Goal: Transaction & Acquisition: Purchase product/service

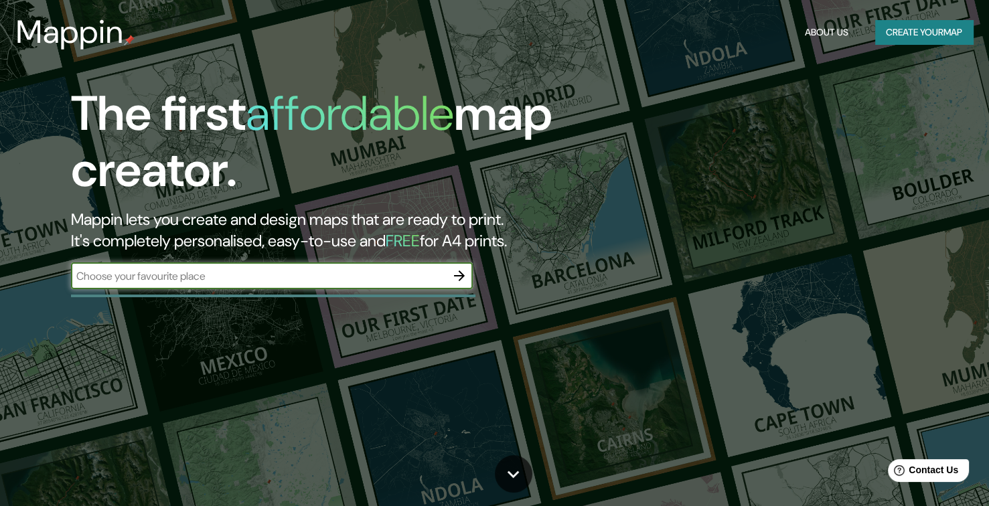
click at [230, 290] on div "​" at bounding box center [272, 277] width 402 height 29
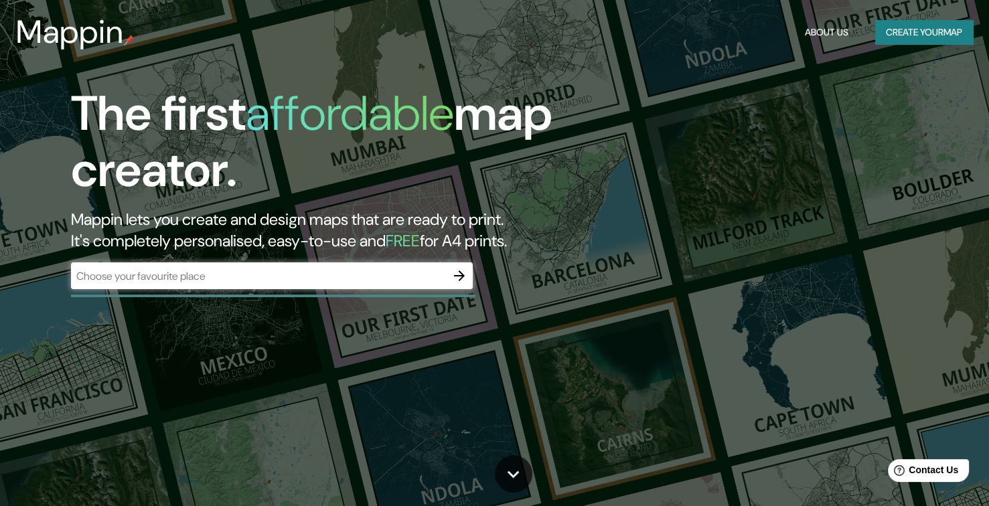
click at [235, 285] on div "​" at bounding box center [272, 276] width 402 height 27
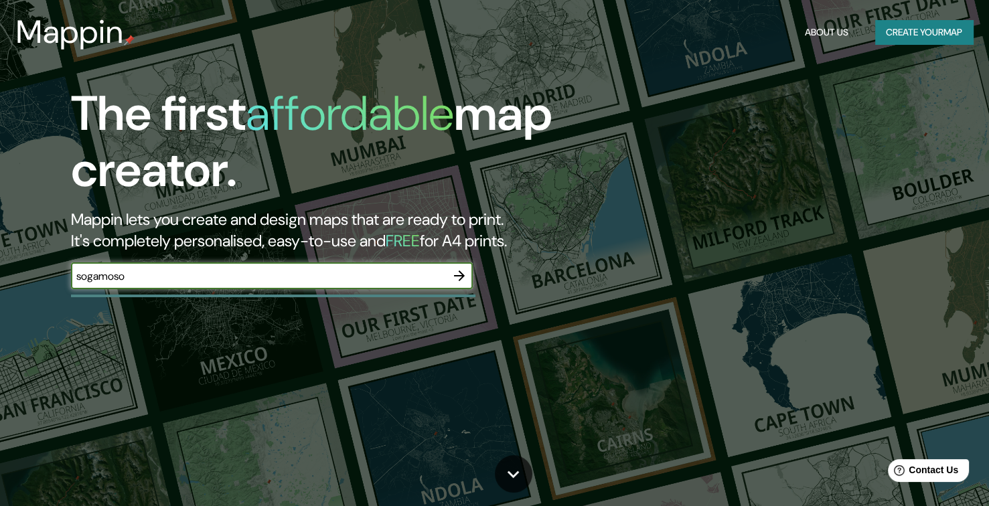
type input "sogamoso"
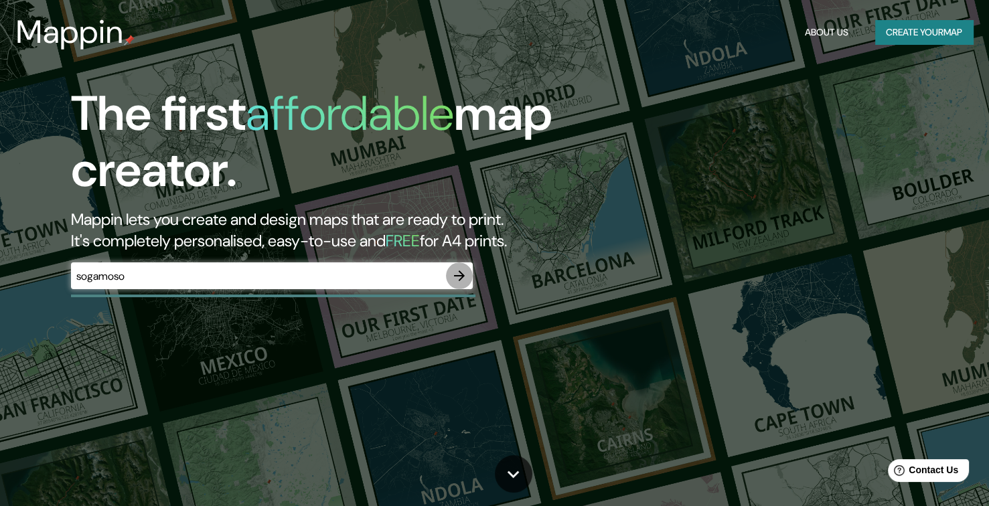
click at [455, 277] on icon "button" at bounding box center [459, 276] width 11 height 11
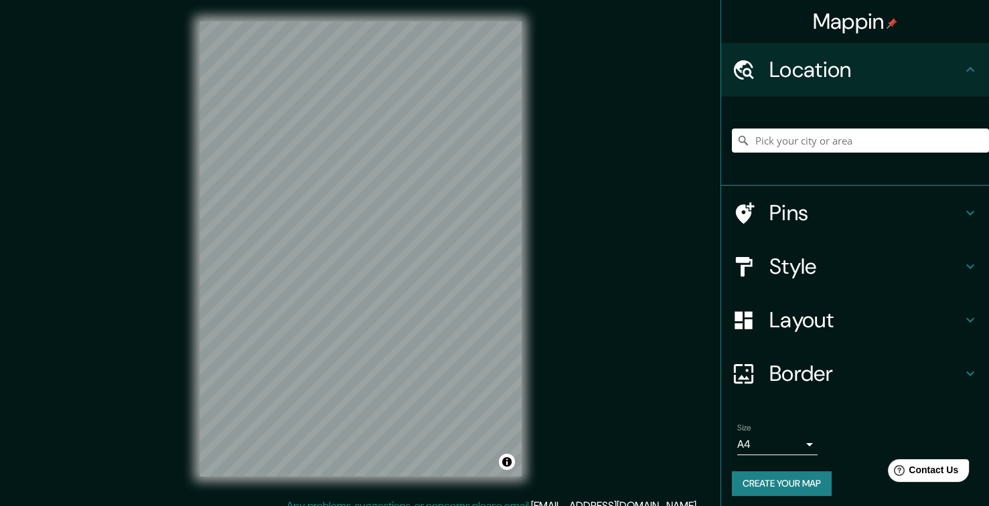
click at [309, 488] on div "© Mapbox © OpenStreetMap Improve this map" at bounding box center [360, 249] width 365 height 498
click at [276, 506] on html "Mappin Location Pins Style Layout Border Choose a border. Hint : you can make l…" at bounding box center [494, 253] width 989 height 506
click at [804, 136] on input "Pick your city or area" at bounding box center [860, 141] width 257 height 24
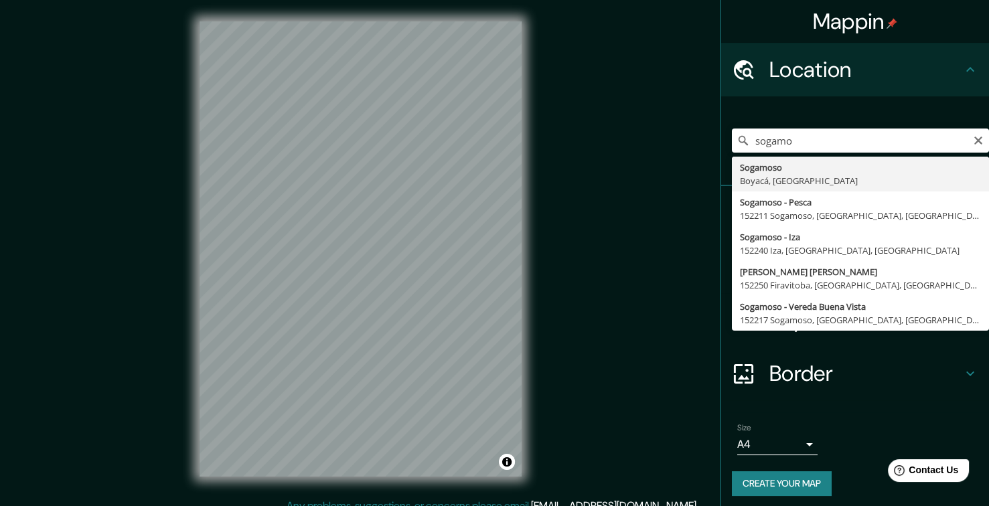
type input "Sogamoso, Boyacá, [GEOGRAPHIC_DATA]"
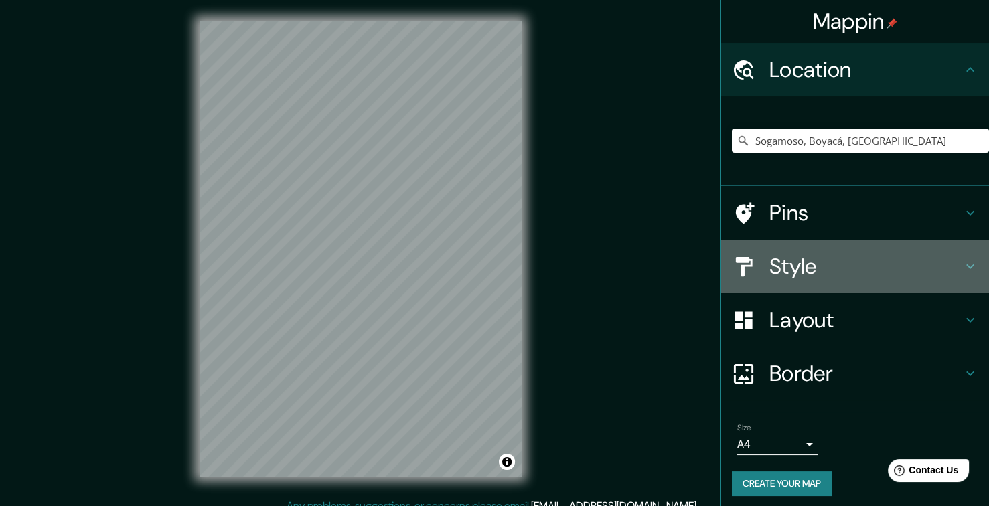
click at [795, 267] on h4 "Style" at bounding box center [865, 266] width 193 height 27
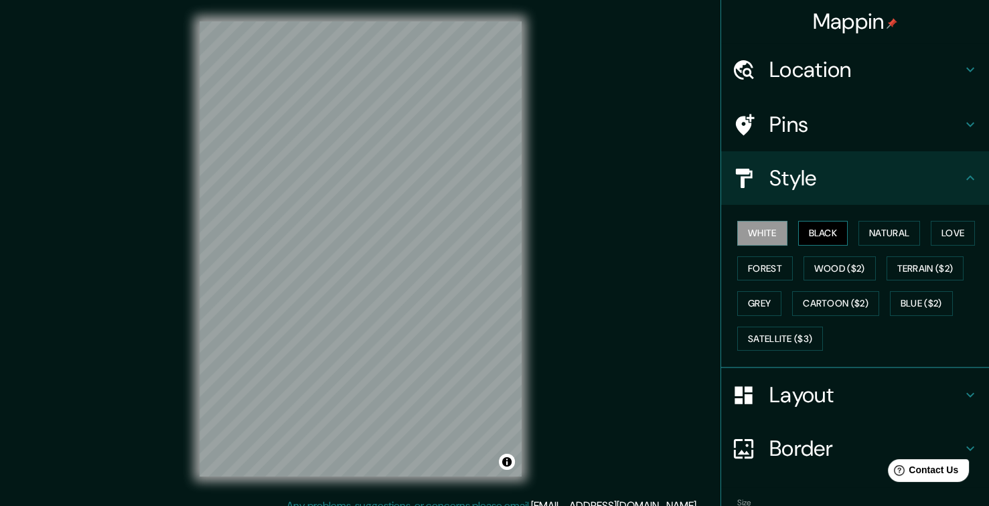
click at [798, 228] on button "Black" at bounding box center [823, 233] width 50 height 25
click at [859, 232] on button "Natural" at bounding box center [890, 233] width 62 height 25
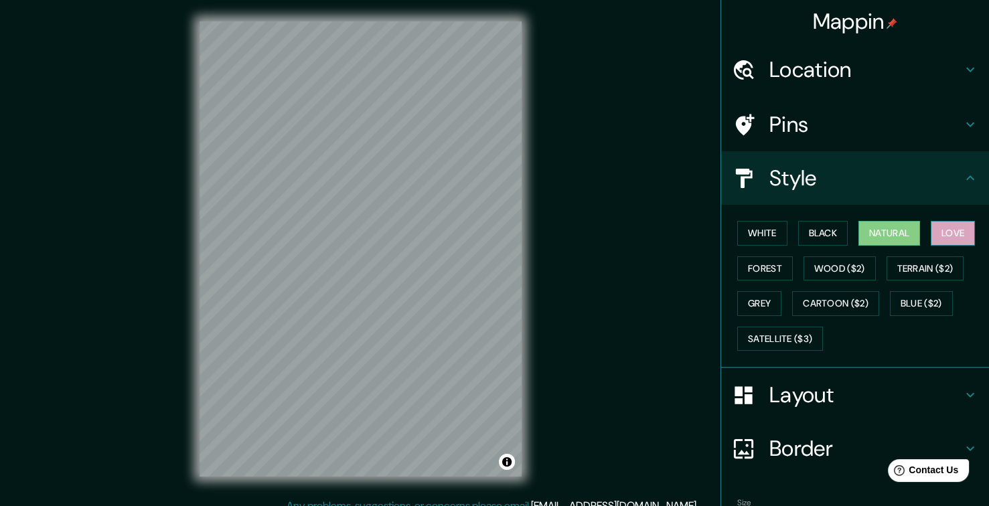
click at [956, 236] on button "Love" at bounding box center [953, 233] width 44 height 25
click at [761, 267] on button "Forest" at bounding box center [765, 268] width 56 height 25
click at [538, 301] on div "© Mapbox © OpenStreetMap Improve this map" at bounding box center [360, 249] width 365 height 498
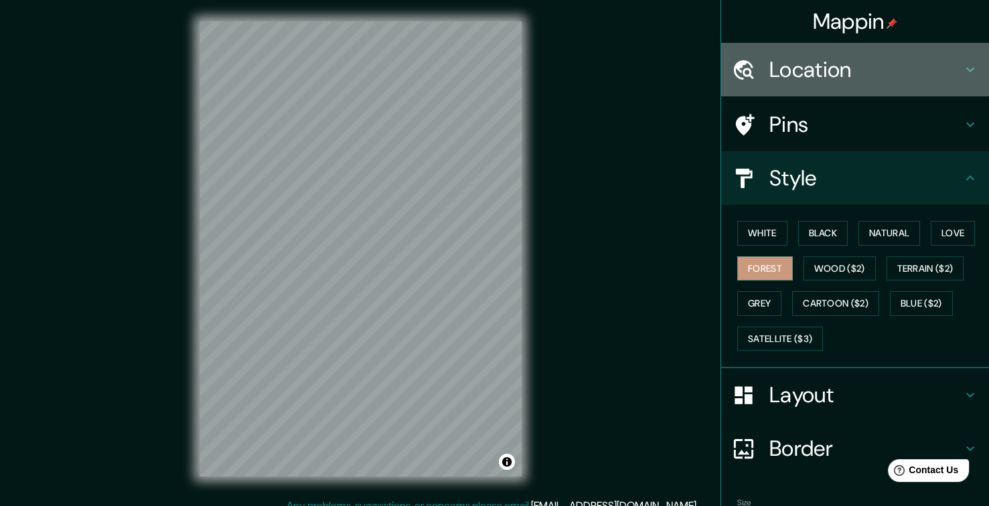
click at [826, 64] on h4 "Location" at bounding box center [865, 69] width 193 height 27
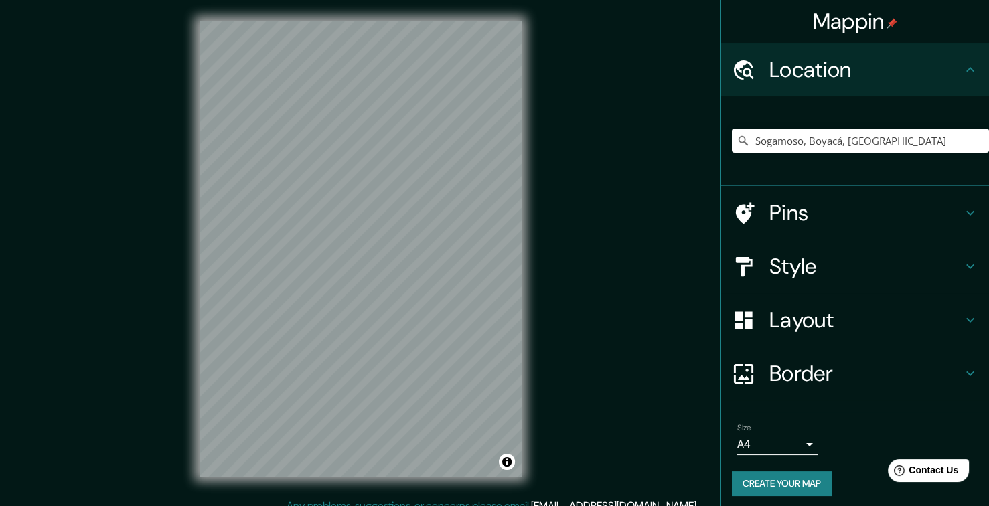
click at [844, 64] on h4 "Location" at bounding box center [865, 69] width 193 height 27
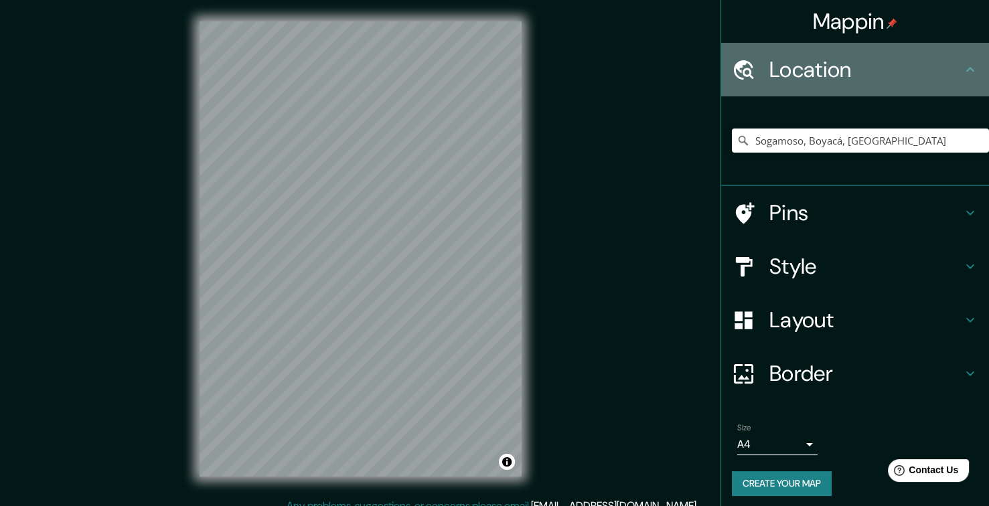
click at [962, 70] on icon at bounding box center [970, 70] width 16 height 16
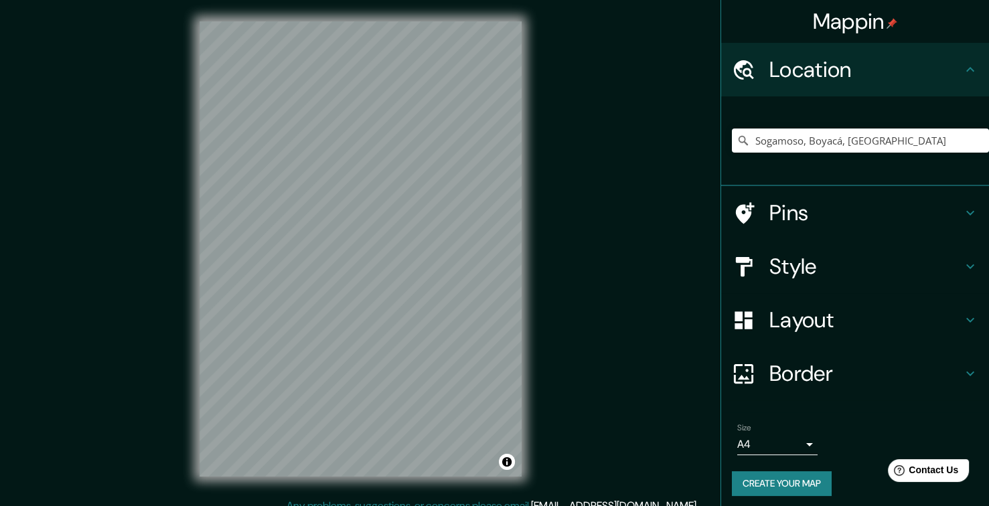
click at [964, 214] on icon at bounding box center [970, 213] width 16 height 16
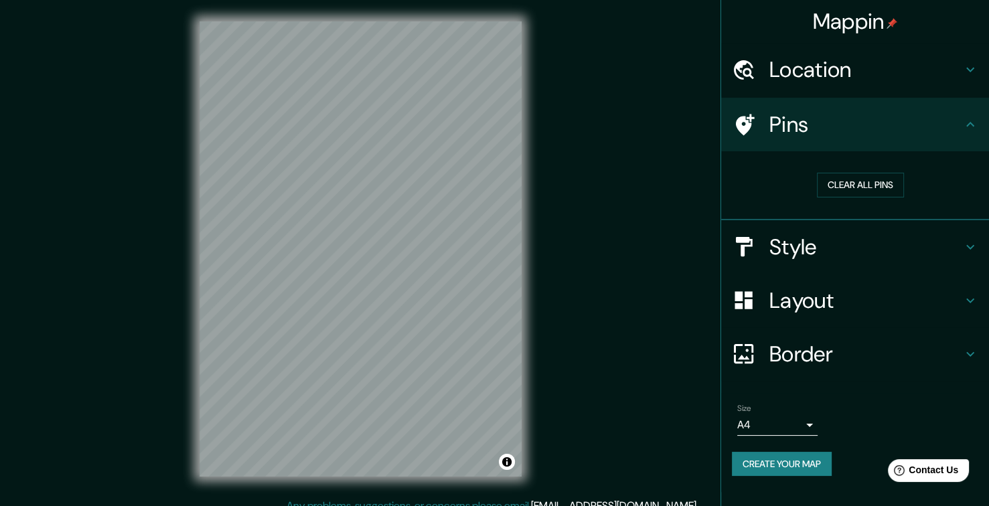
click at [973, 240] on icon at bounding box center [970, 247] width 16 height 16
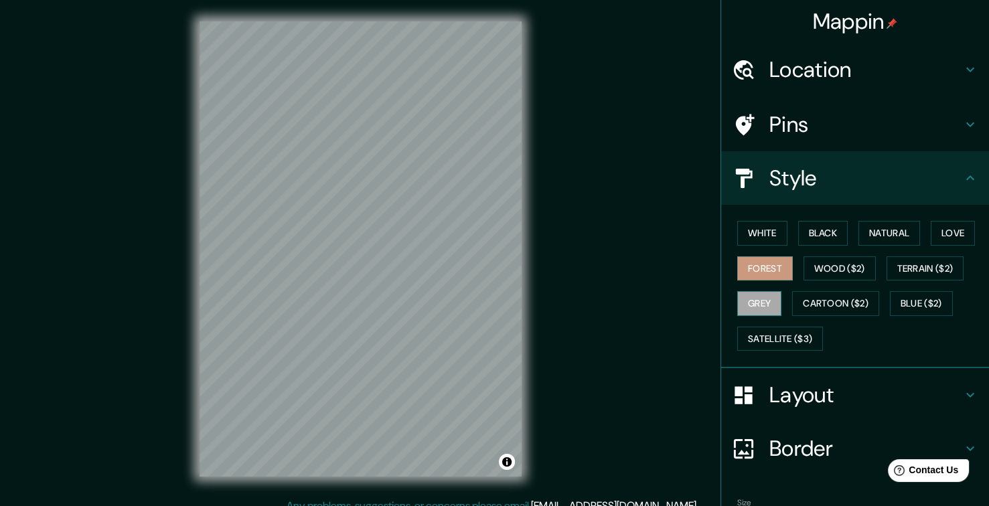
click at [749, 303] on button "Grey" at bounding box center [759, 303] width 44 height 25
click at [765, 264] on button "Forest" at bounding box center [765, 268] width 56 height 25
click at [820, 236] on button "Black" at bounding box center [823, 233] width 50 height 25
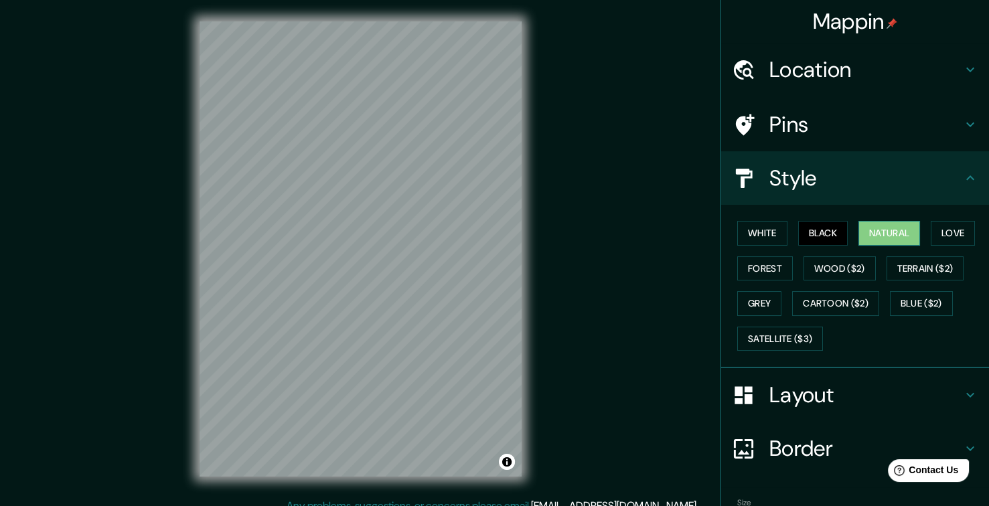
click at [869, 234] on button "Natural" at bounding box center [890, 233] width 62 height 25
click at [941, 229] on button "Love" at bounding box center [953, 233] width 44 height 25
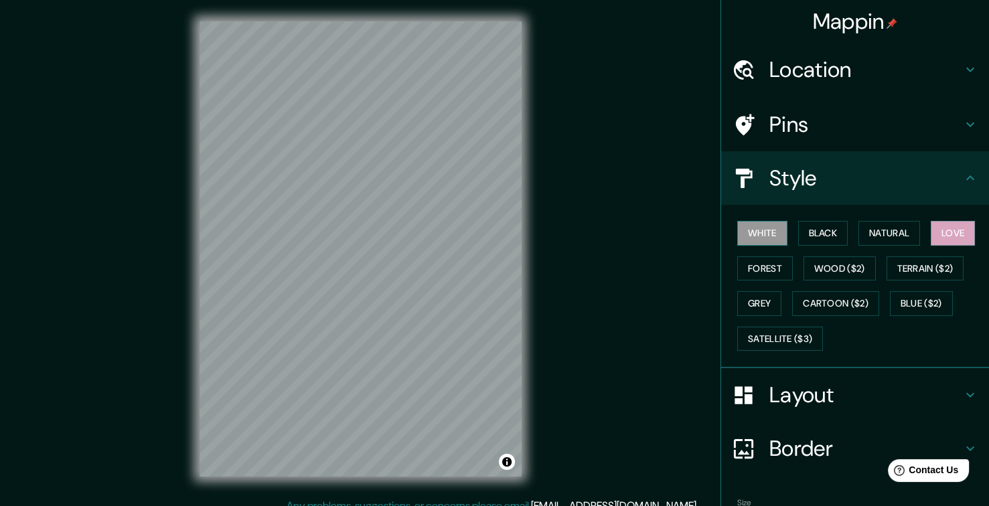
click at [766, 237] on button "White" at bounding box center [762, 233] width 50 height 25
click at [773, 269] on button "Forest" at bounding box center [765, 268] width 56 height 25
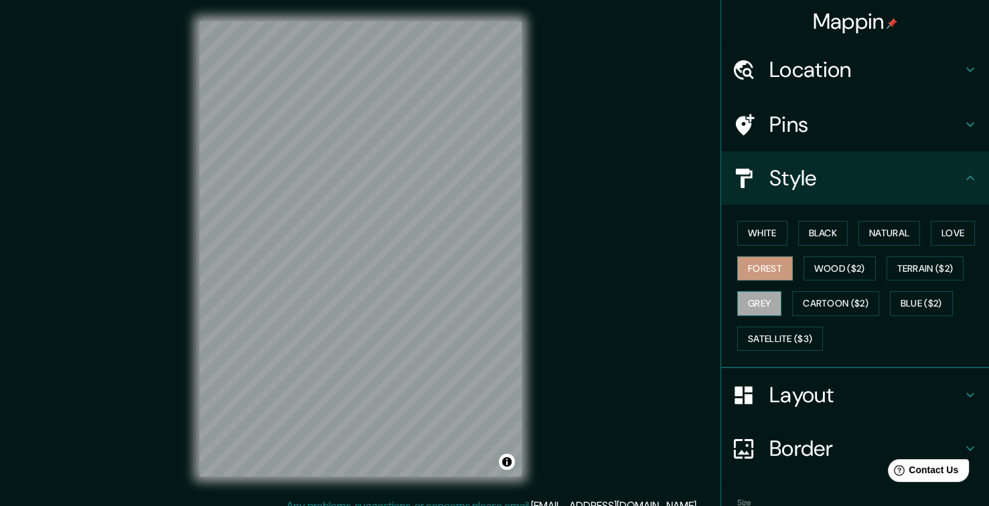
click at [747, 305] on button "Grey" at bounding box center [759, 303] width 44 height 25
click at [771, 271] on button "Forest" at bounding box center [765, 268] width 56 height 25
click at [812, 384] on h4 "Layout" at bounding box center [865, 395] width 193 height 27
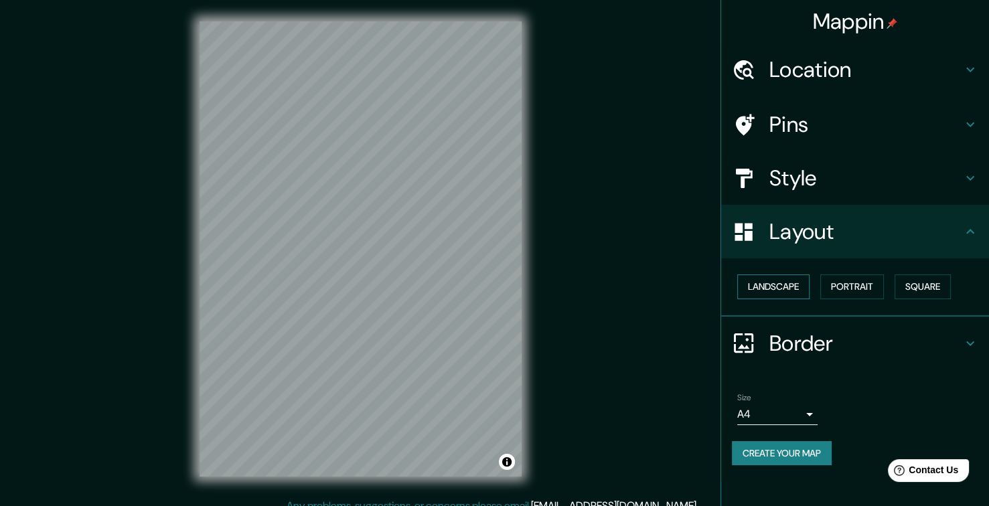
click at [804, 286] on button "Landscape" at bounding box center [773, 287] width 72 height 25
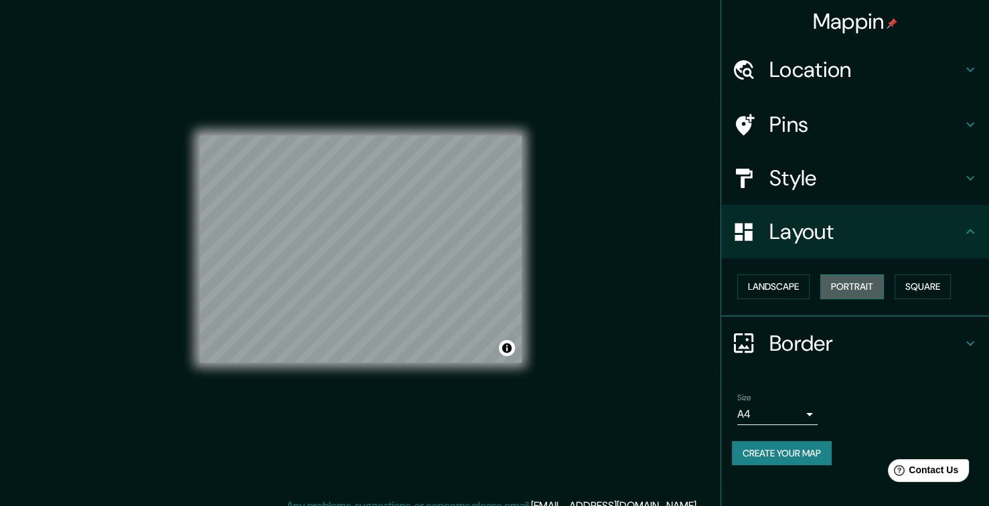
click at [835, 287] on button "Portrait" at bounding box center [852, 287] width 64 height 25
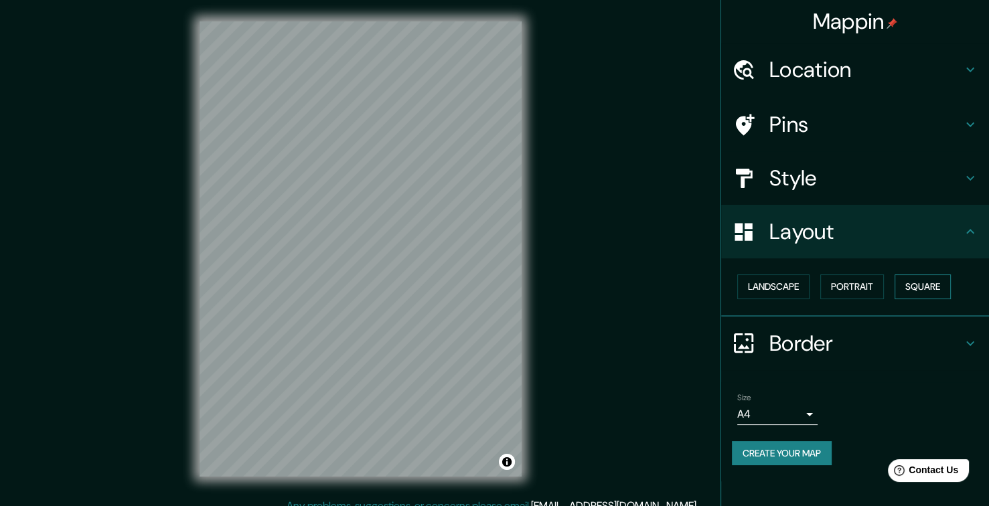
click at [909, 293] on button "Square" at bounding box center [923, 287] width 56 height 25
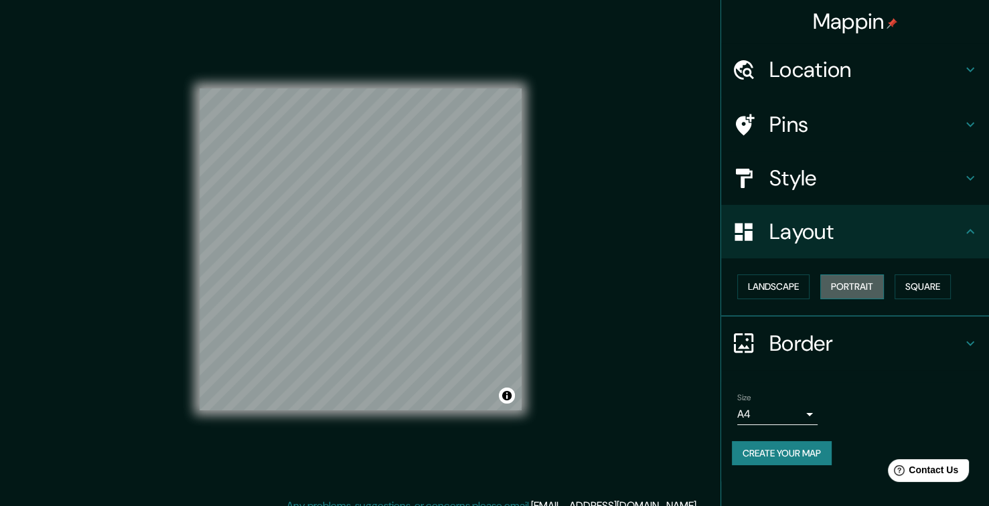
click at [867, 295] on button "Portrait" at bounding box center [852, 287] width 64 height 25
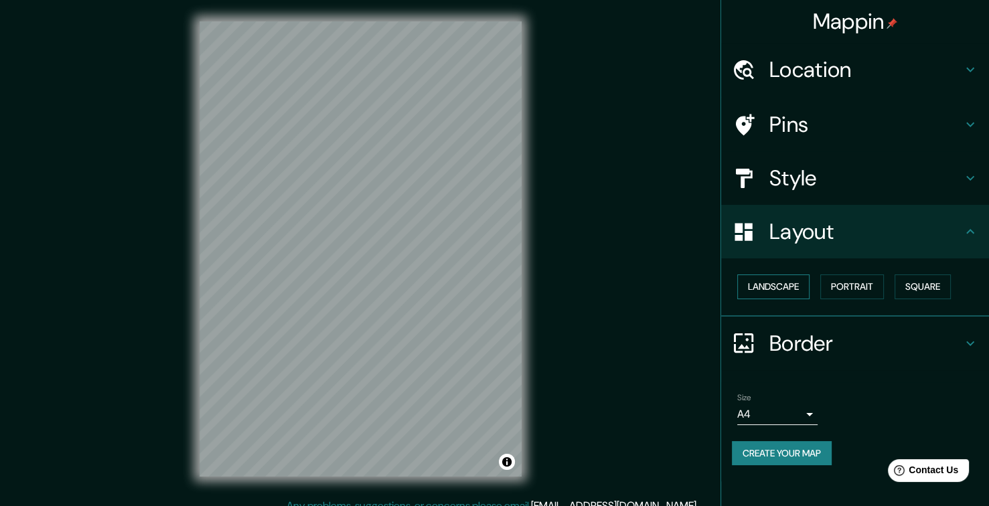
click at [788, 290] on button "Landscape" at bounding box center [773, 287] width 72 height 25
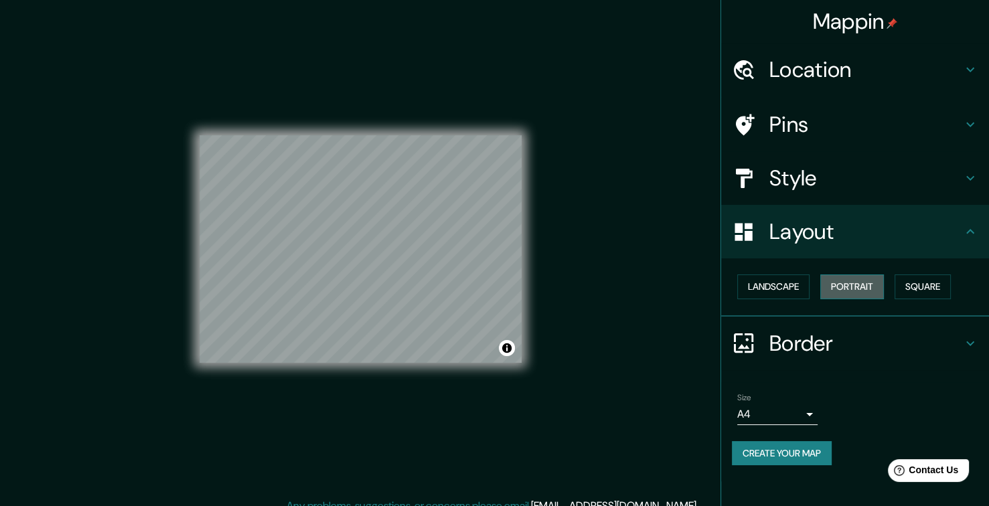
click at [861, 290] on button "Portrait" at bounding box center [852, 287] width 64 height 25
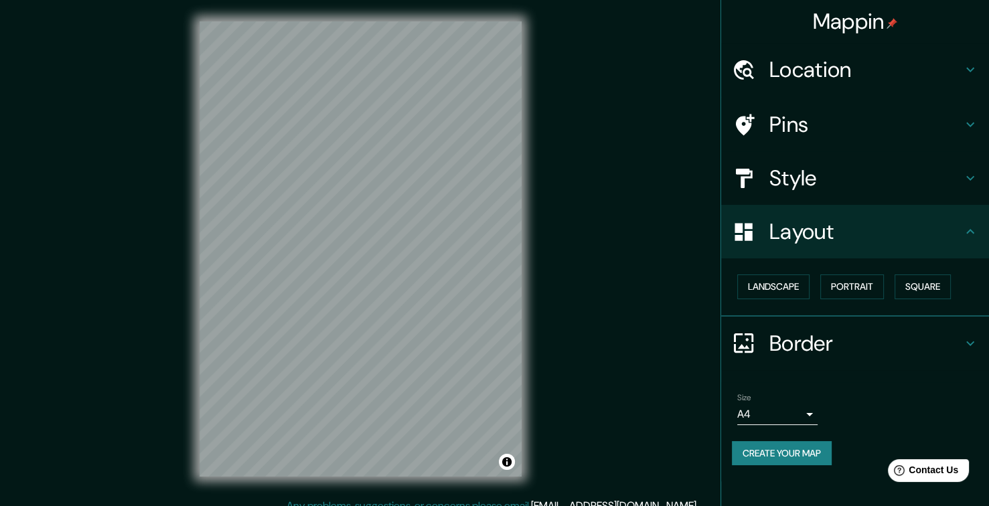
click at [807, 418] on body "Mappin Location [GEOGRAPHIC_DATA], [GEOGRAPHIC_DATA], [GEOGRAPHIC_DATA] Pins St…" at bounding box center [494, 253] width 989 height 506
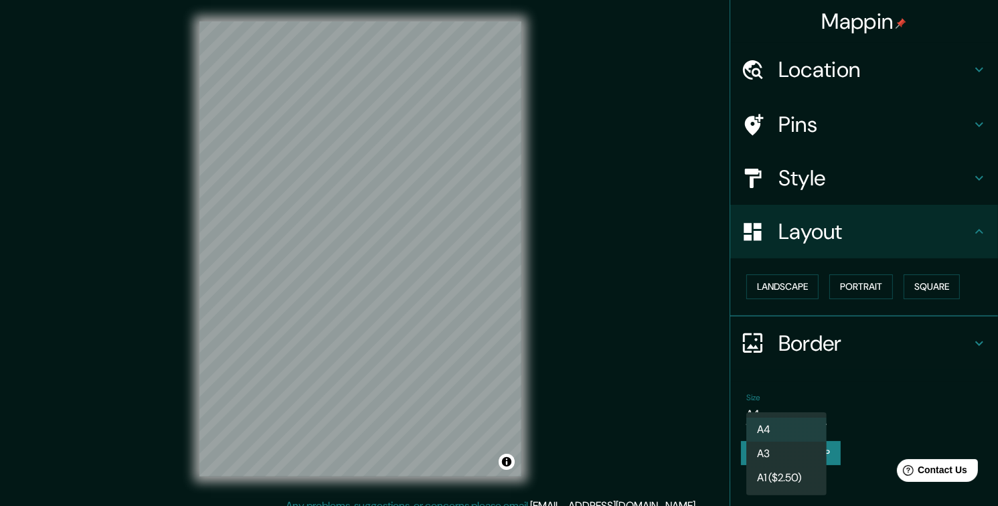
click at [790, 442] on li "A3" at bounding box center [787, 454] width 80 height 24
type input "a4"
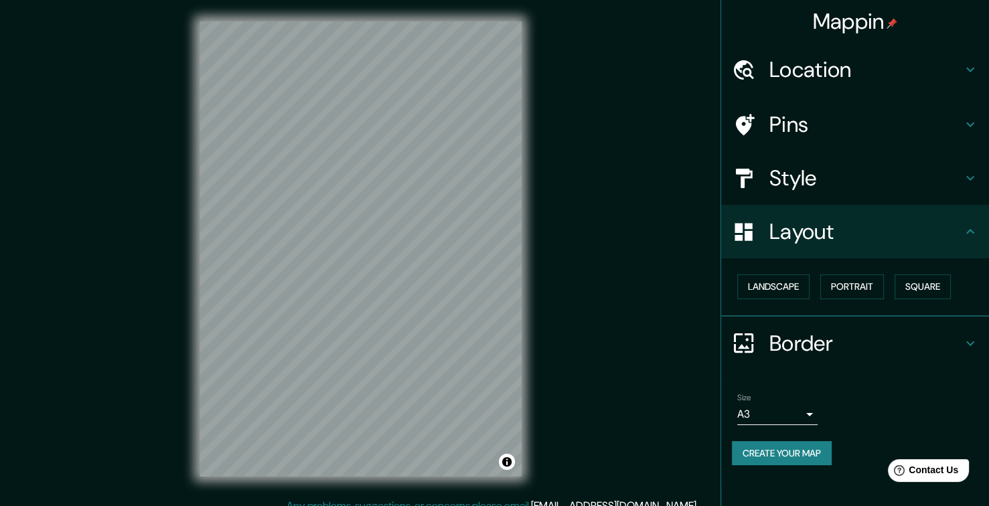
click at [783, 183] on h4 "Style" at bounding box center [865, 178] width 193 height 27
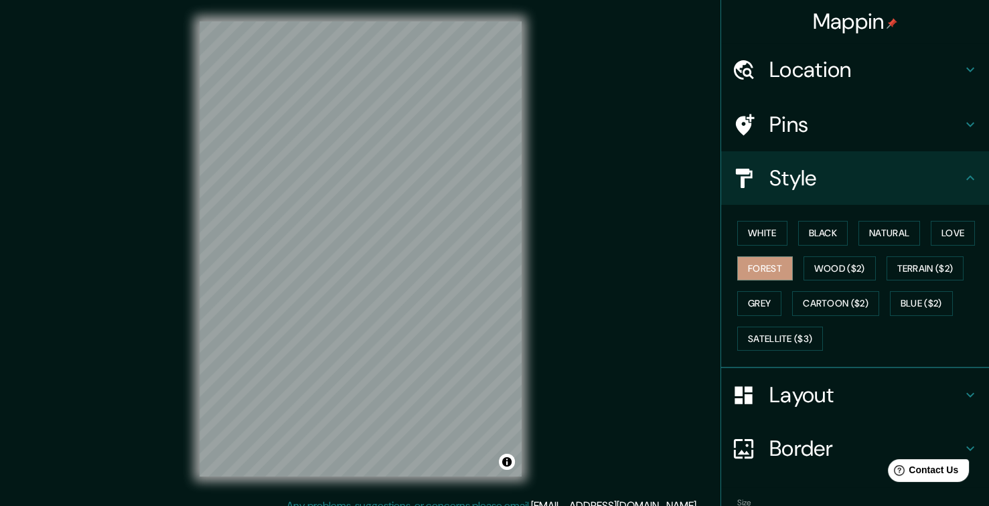
click at [806, 445] on h4 "Border" at bounding box center [865, 448] width 193 height 27
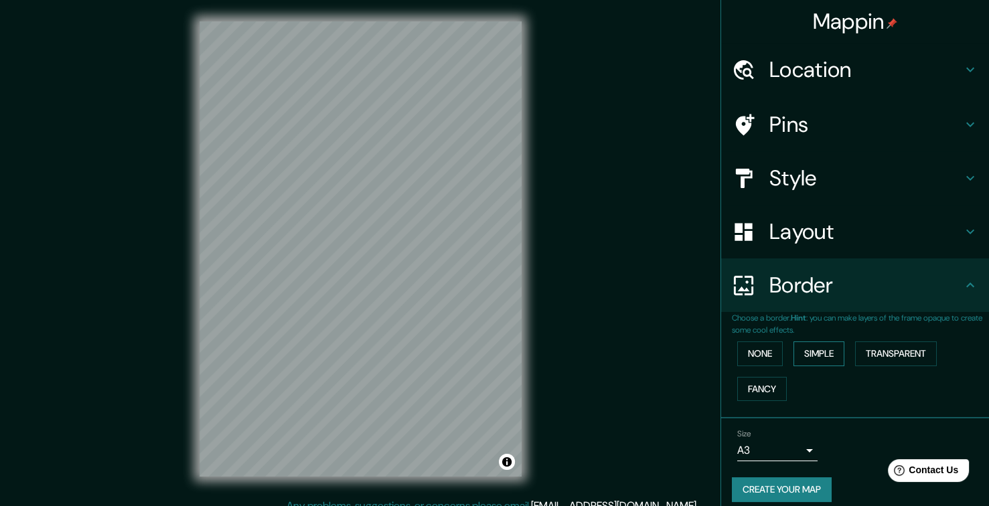
click at [794, 349] on button "Simple" at bounding box center [819, 354] width 51 height 25
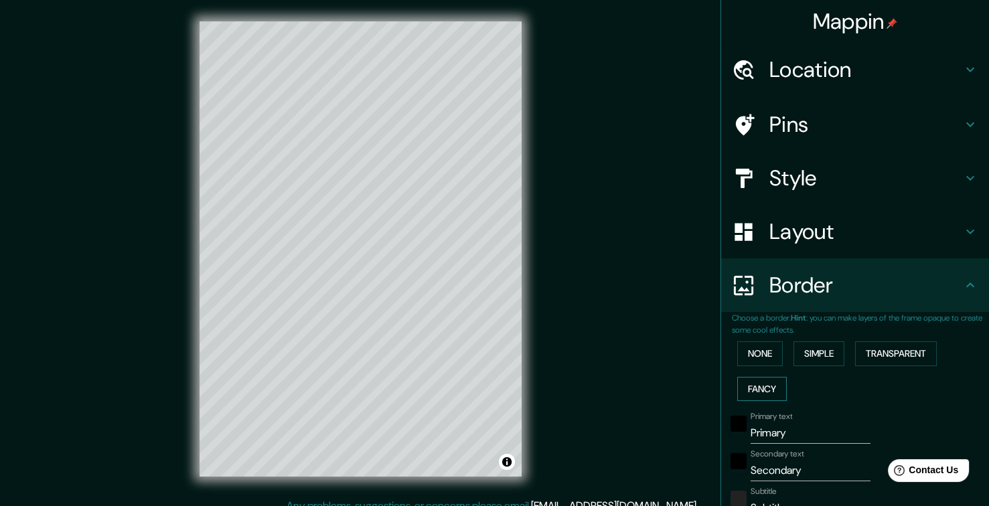
click at [755, 386] on button "Fancy" at bounding box center [762, 389] width 50 height 25
click at [875, 360] on button "Transparent" at bounding box center [896, 354] width 82 height 25
click at [768, 352] on button "None" at bounding box center [760, 354] width 46 height 25
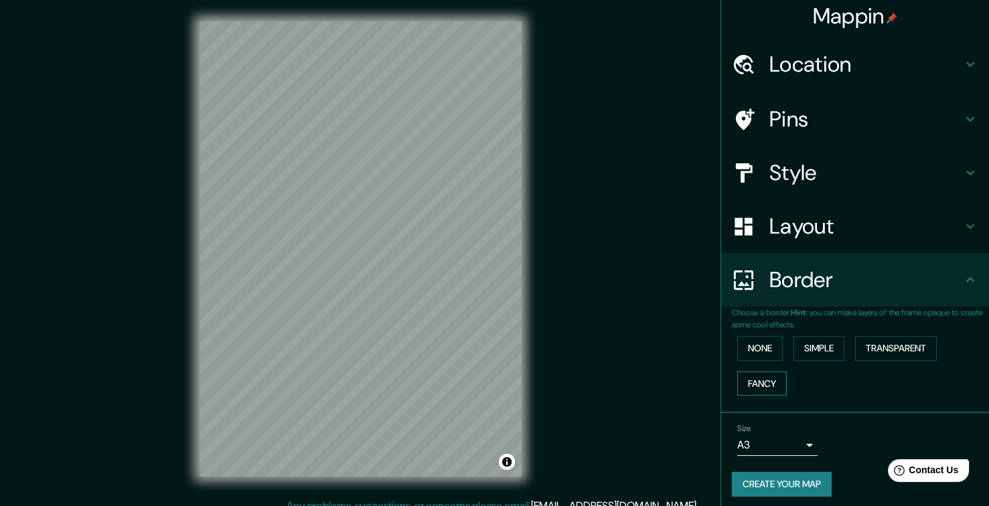
scroll to position [11, 0]
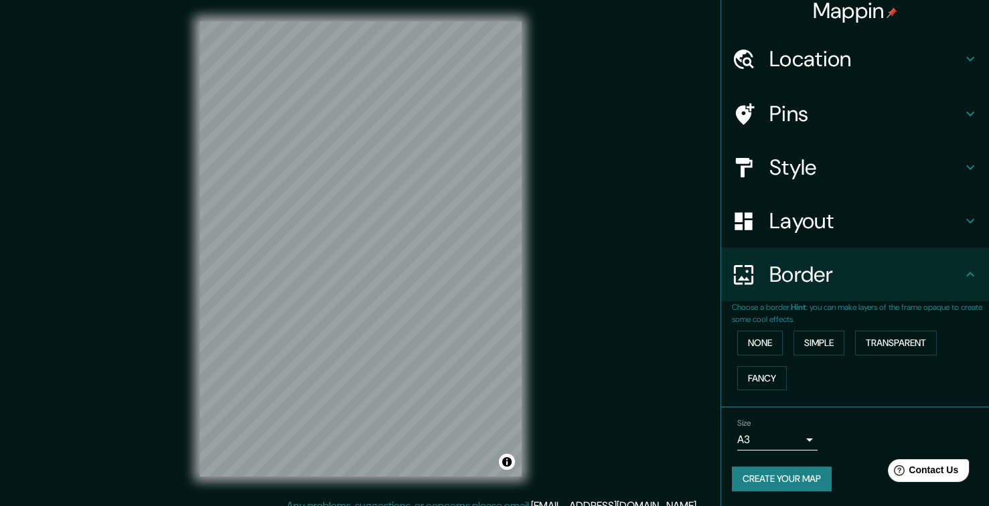
click at [813, 219] on h4 "Layout" at bounding box center [865, 221] width 193 height 27
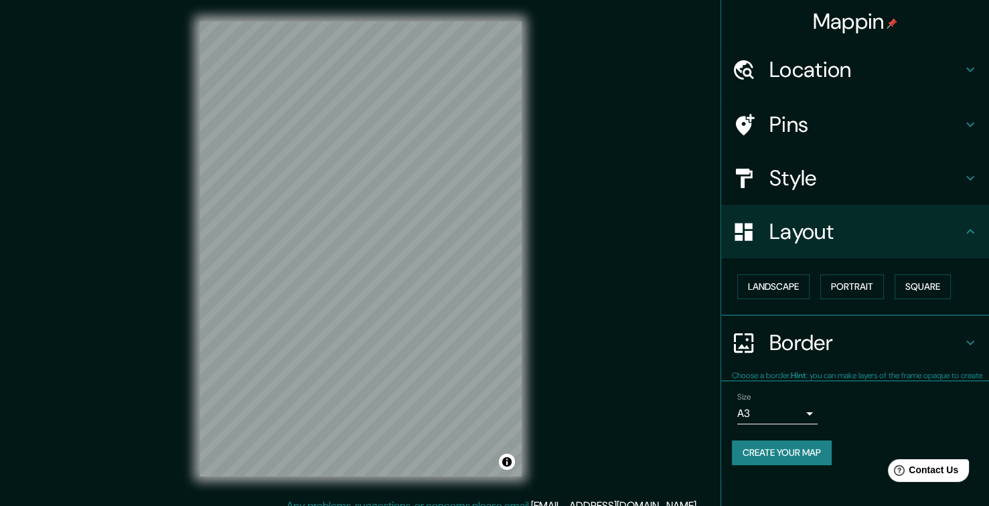
scroll to position [0, 0]
click at [857, 290] on button "Portrait" at bounding box center [852, 287] width 64 height 25
click at [803, 285] on button "Landscape" at bounding box center [773, 287] width 72 height 25
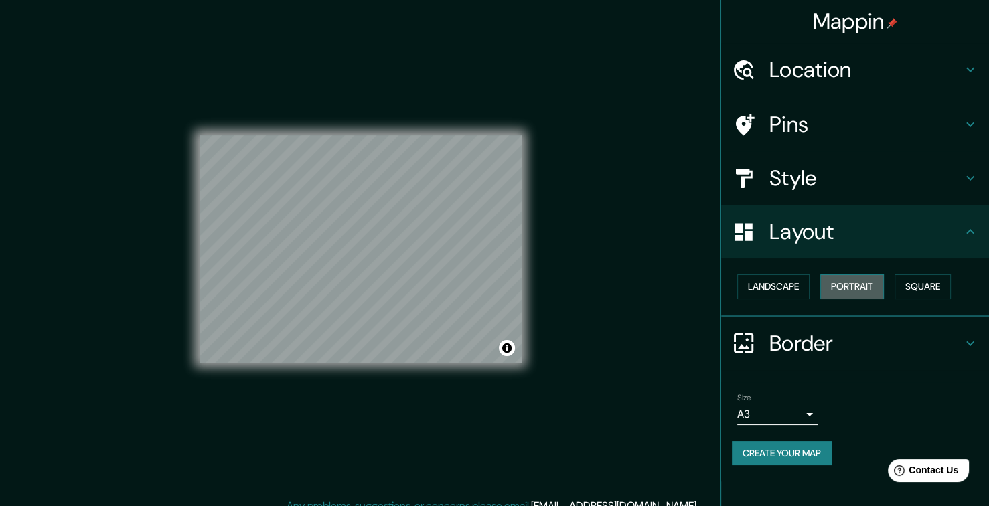
click at [873, 287] on button "Portrait" at bounding box center [852, 287] width 64 height 25
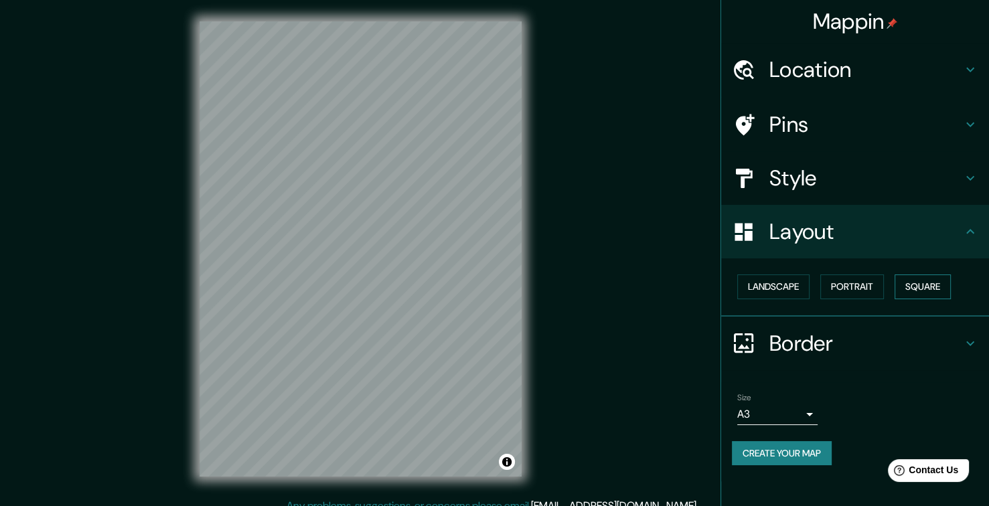
click at [910, 287] on button "Square" at bounding box center [923, 287] width 56 height 25
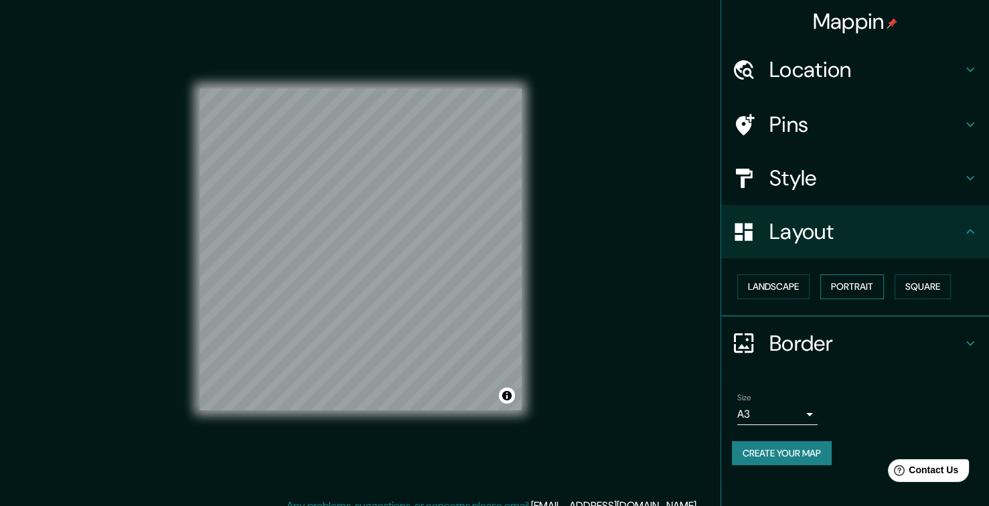
click at [875, 287] on button "Portrait" at bounding box center [852, 287] width 64 height 25
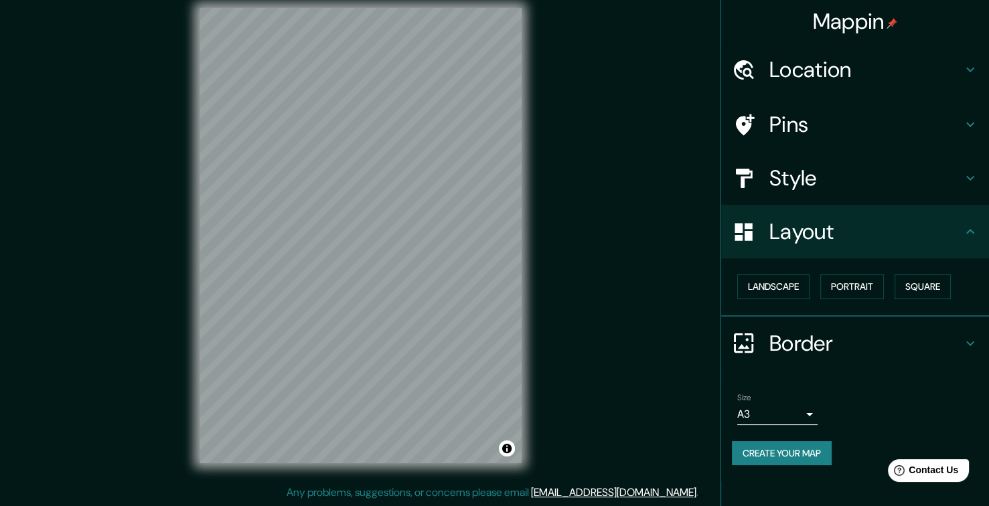
scroll to position [13, 0]
click at [791, 460] on button "Create your map" at bounding box center [782, 453] width 100 height 25
click at [807, 445] on button "Create your map" at bounding box center [782, 453] width 100 height 25
click at [814, 459] on button "Create your map" at bounding box center [782, 453] width 100 height 25
